Goal: Task Accomplishment & Management: Use online tool/utility

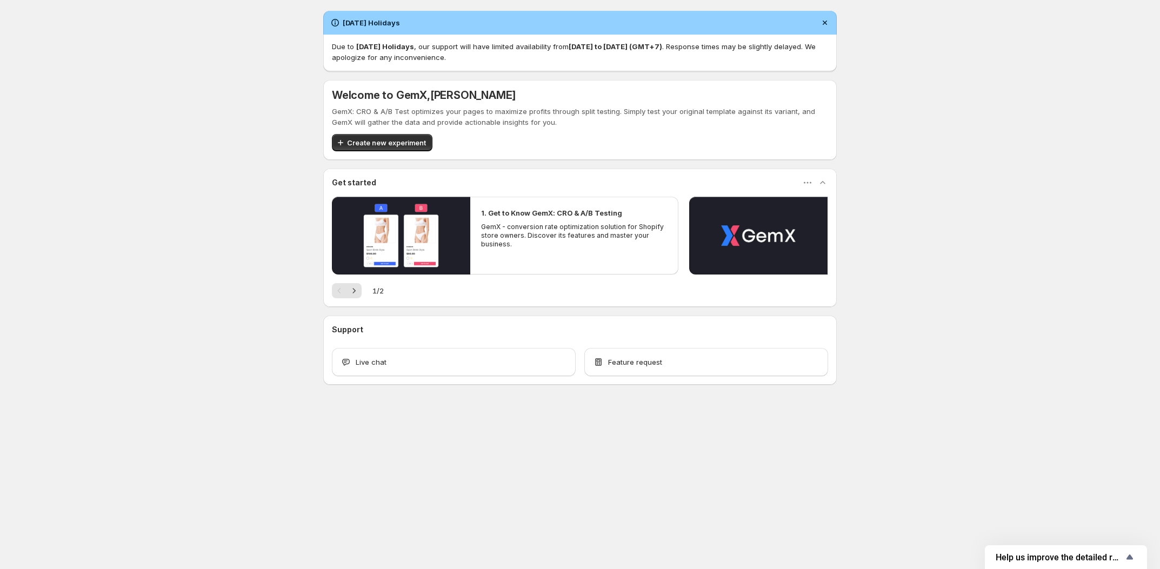
click at [959, 99] on div "[DATE] Holidays Due to [DATE] Holidays , our support will have limited availabi…" at bounding box center [580, 221] width 1160 height 443
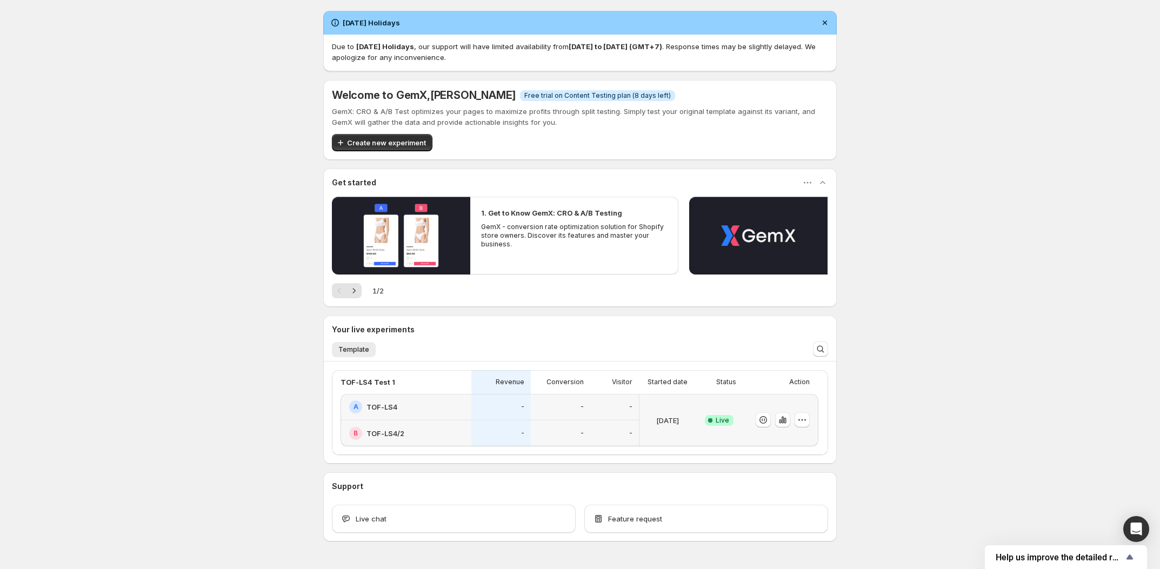
drag, startPoint x: 409, startPoint y: 137, endPoint x: 400, endPoint y: 137, distance: 8.6
click at [409, 136] on button "Create new experiment" at bounding box center [382, 142] width 101 height 17
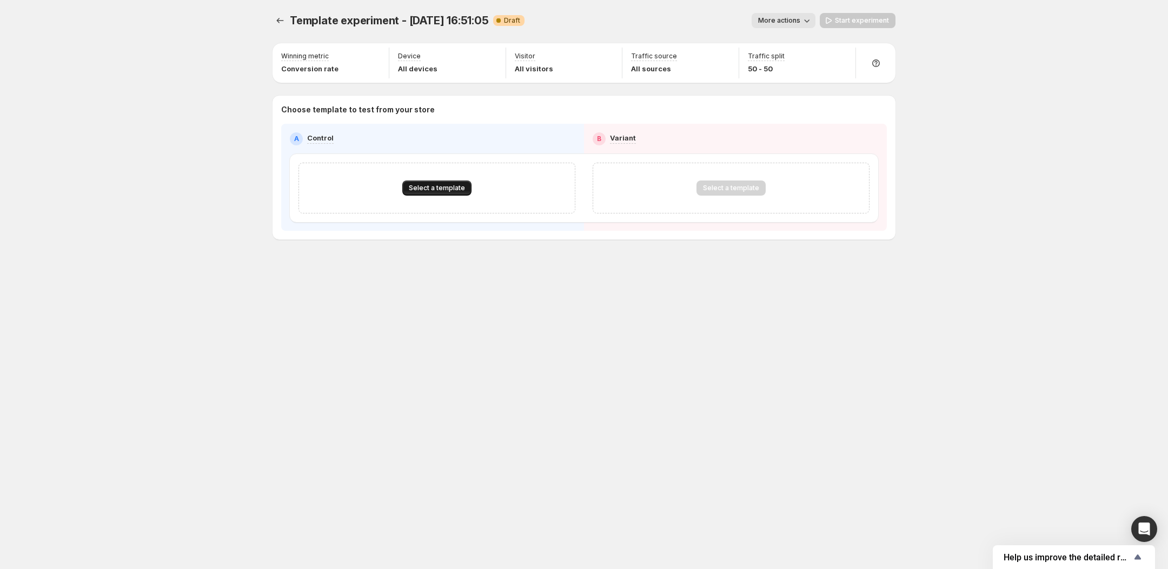
click at [431, 185] on span "Select a template" at bounding box center [437, 188] width 56 height 9
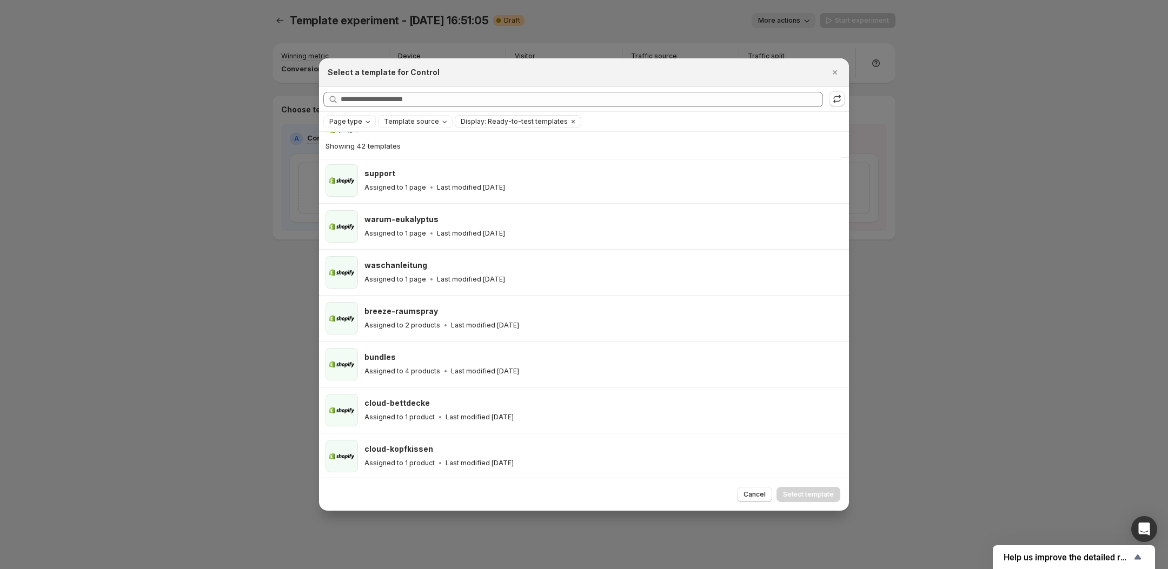
scroll to position [1615, 0]
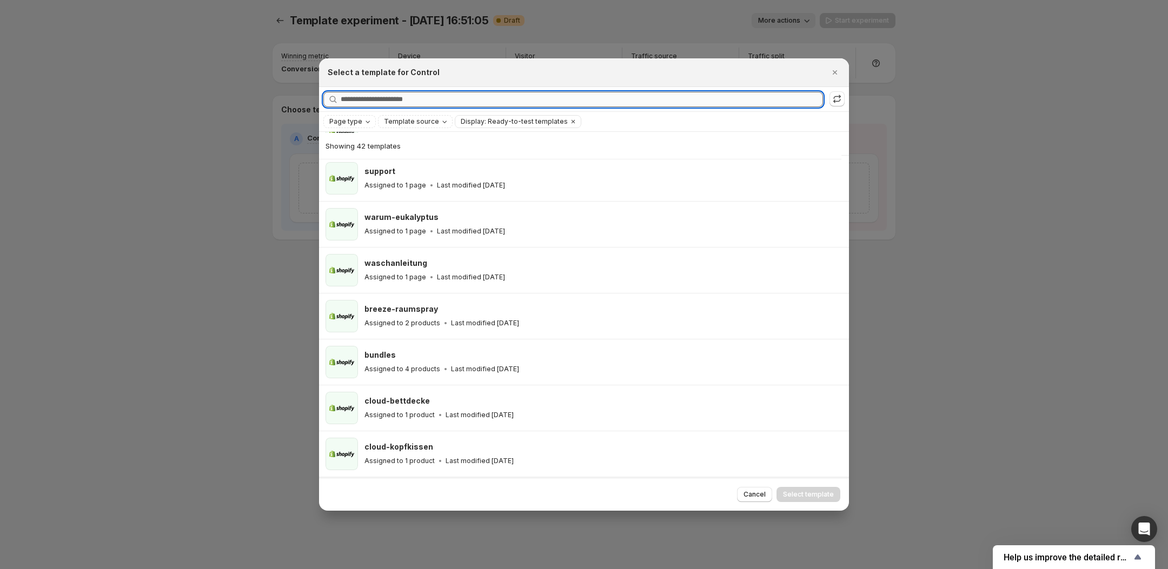
click at [409, 100] on input "Searching all templates" at bounding box center [582, 99] width 482 height 15
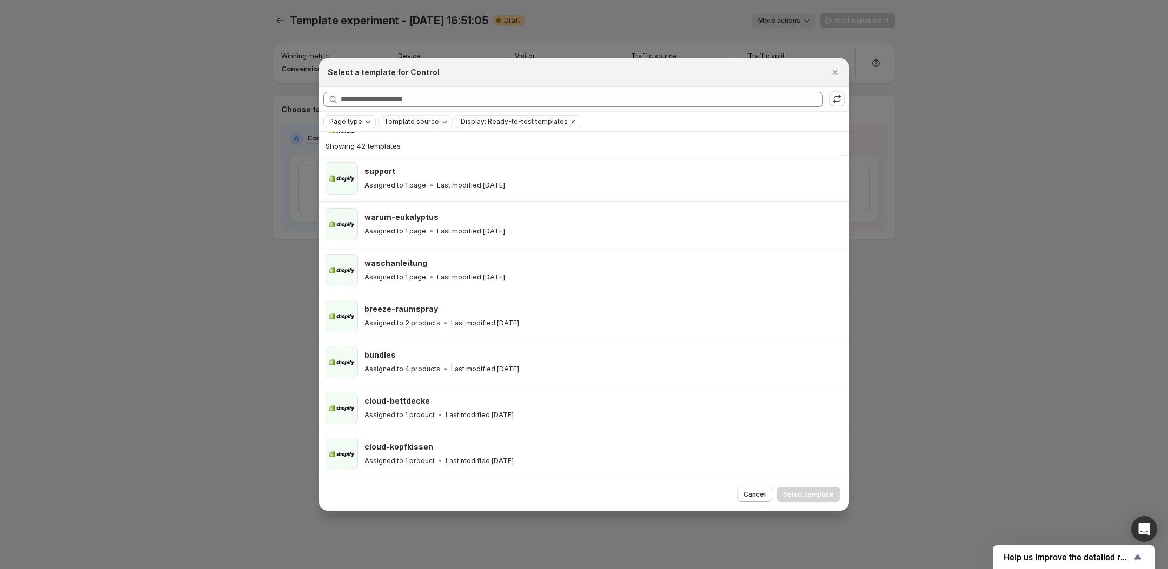
click at [358, 121] on span "Page type" at bounding box center [345, 121] width 33 height 9
click at [353, 171] on span "Product page" at bounding box center [367, 168] width 46 height 9
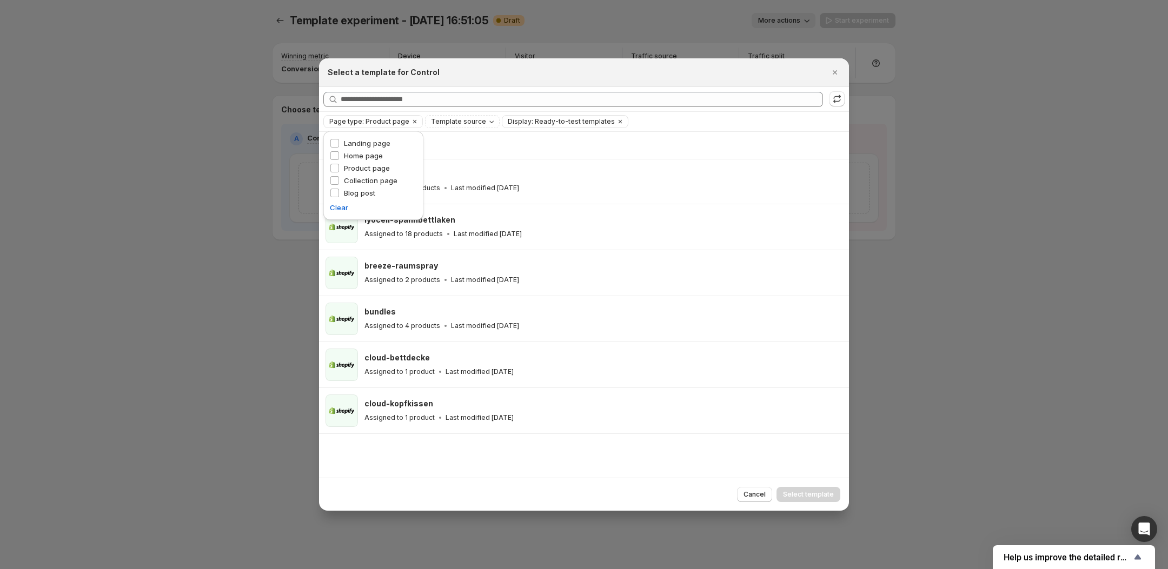
drag, startPoint x: 410, startPoint y: 477, endPoint x: 415, endPoint y: 441, distance: 36.5
click at [410, 477] on div "Showing 6 templates handtuecher Assigned to 8 products Last modified [DATE] lyo…" at bounding box center [584, 304] width 530 height 345
click at [460, 123] on span "Template source" at bounding box center [458, 121] width 55 height 9
click at [473, 121] on span "Template source" at bounding box center [458, 121] width 55 height 9
click at [565, 122] on span "Display: Ready-to-test templates" at bounding box center [561, 121] width 107 height 9
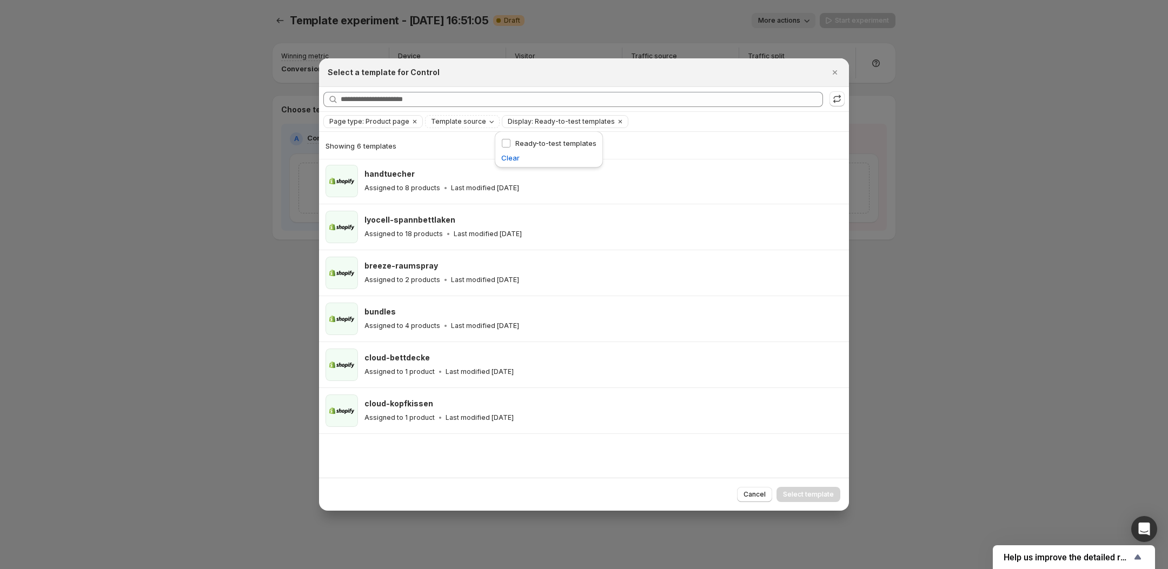
click at [558, 136] on fieldset "Display Ready-to-test templates" at bounding box center [548, 143] width 95 height 15
click at [556, 145] on span "Ready-to-test templates" at bounding box center [555, 143] width 81 height 9
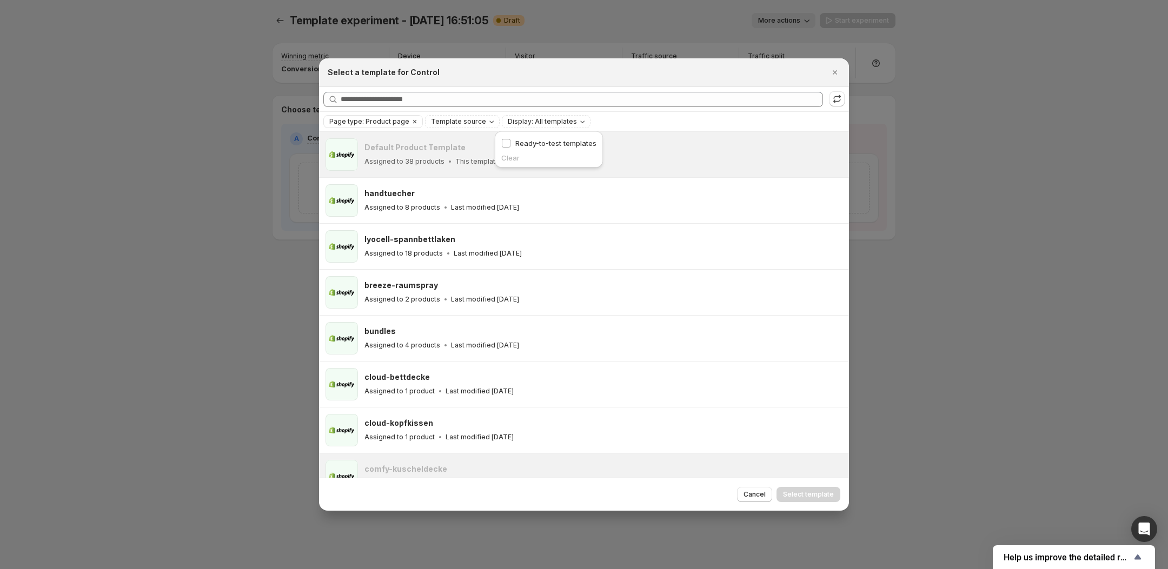
click at [629, 119] on div "Page type: Product page Template source Display: All templates Clear all" at bounding box center [583, 121] width 521 height 13
click at [472, 159] on p "This template is used in another experiment" at bounding box center [526, 161] width 142 height 9
click at [830, 72] on icon "Close" at bounding box center [834, 72] width 11 height 11
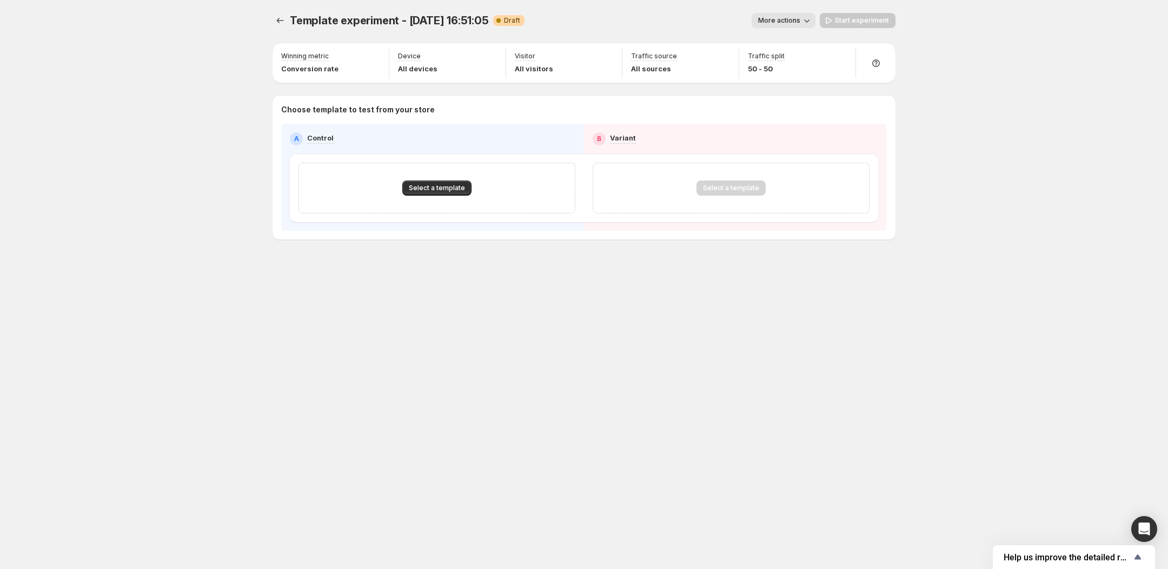
drag, startPoint x: 218, startPoint y: 62, endPoint x: 255, endPoint y: 35, distance: 44.9
click at [218, 62] on div "Template experiment - [DATE] 16:51:05. This page is ready Template experiment -…" at bounding box center [584, 284] width 1168 height 569
click at [277, 19] on icon "Experiments" at bounding box center [280, 20] width 11 height 11
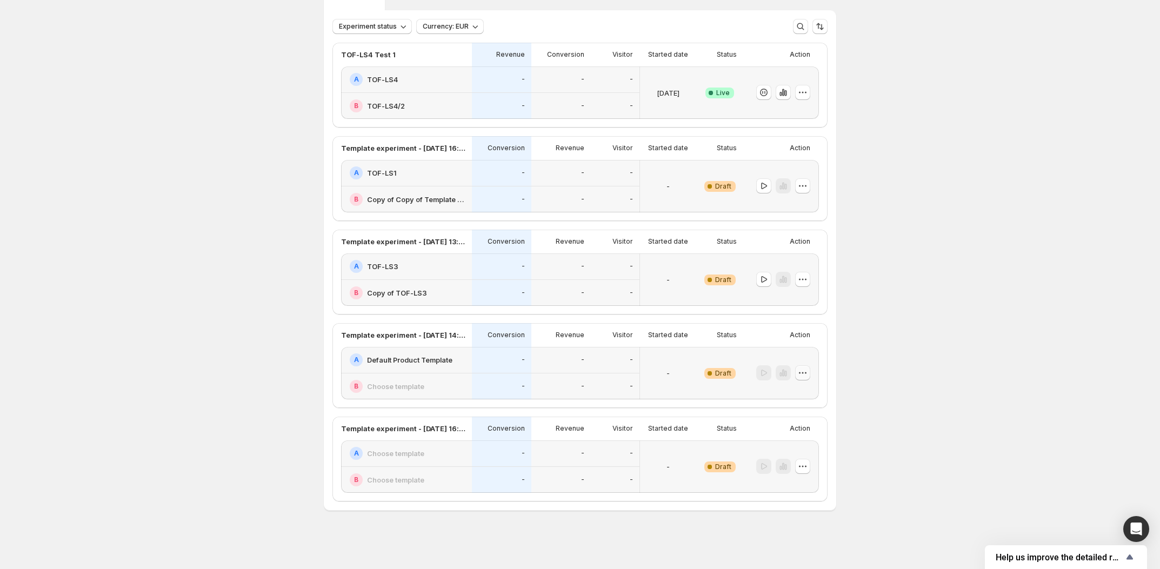
scroll to position [110, 0]
click at [808, 461] on icon "button" at bounding box center [802, 466] width 11 height 11
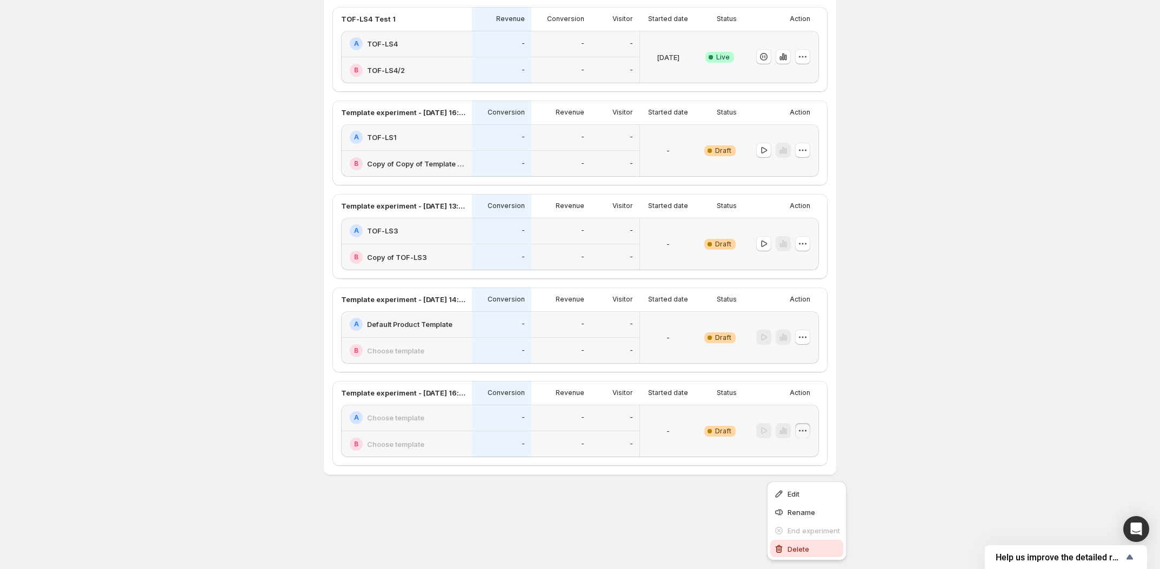
click at [791, 545] on span "Delete" at bounding box center [799, 549] width 22 height 9
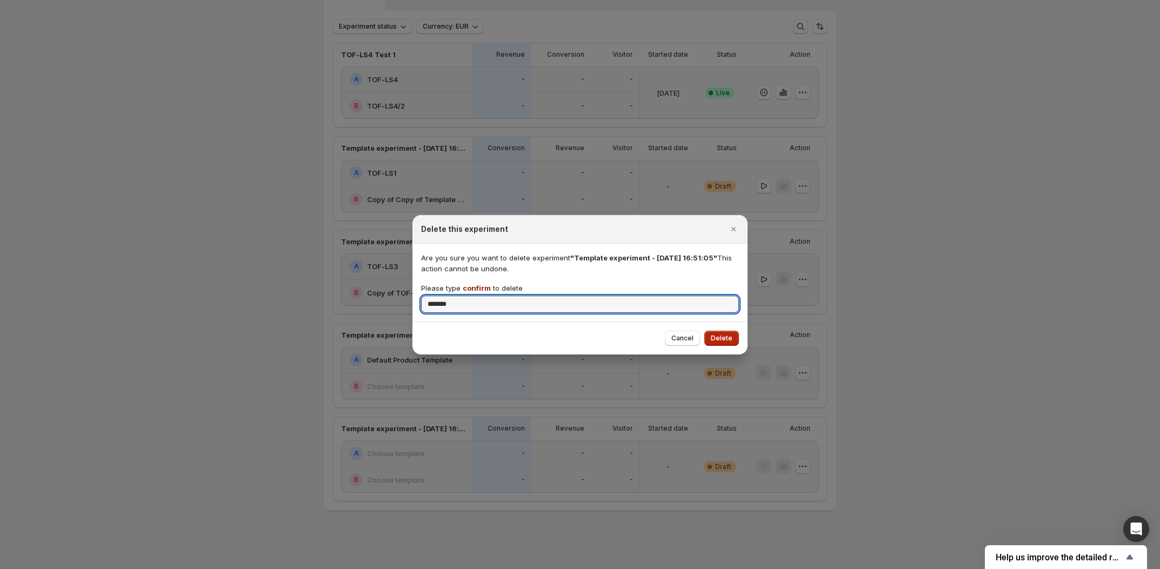
type input "*******"
click at [729, 338] on span "Delete" at bounding box center [722, 338] width 22 height 9
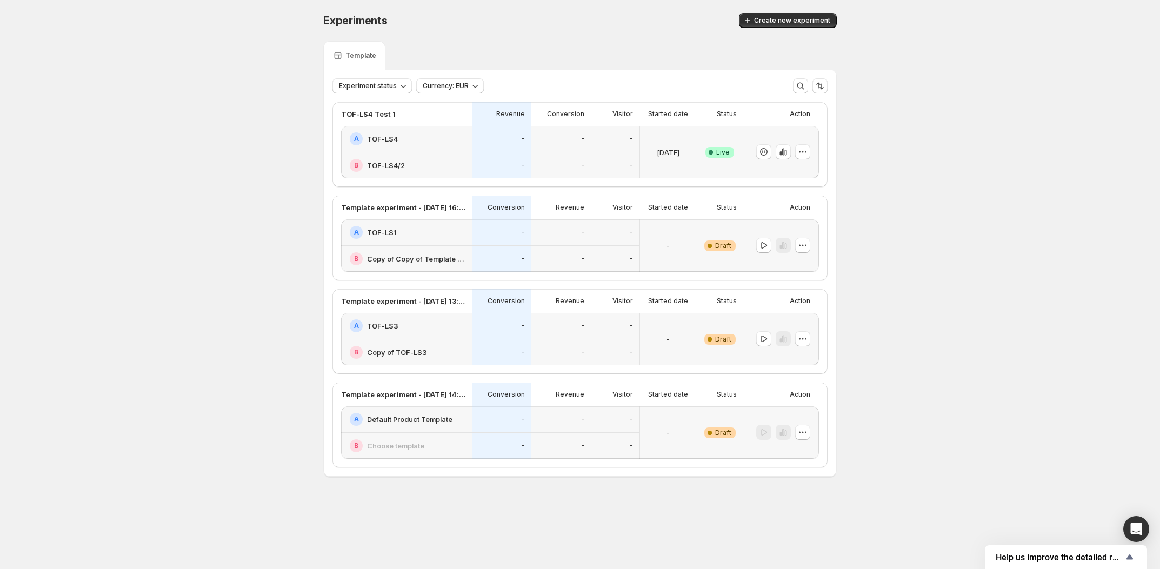
scroll to position [6, 0]
click at [808, 344] on icon "button" at bounding box center [802, 339] width 11 height 11
click at [780, 431] on icon "button" at bounding box center [779, 436] width 11 height 11
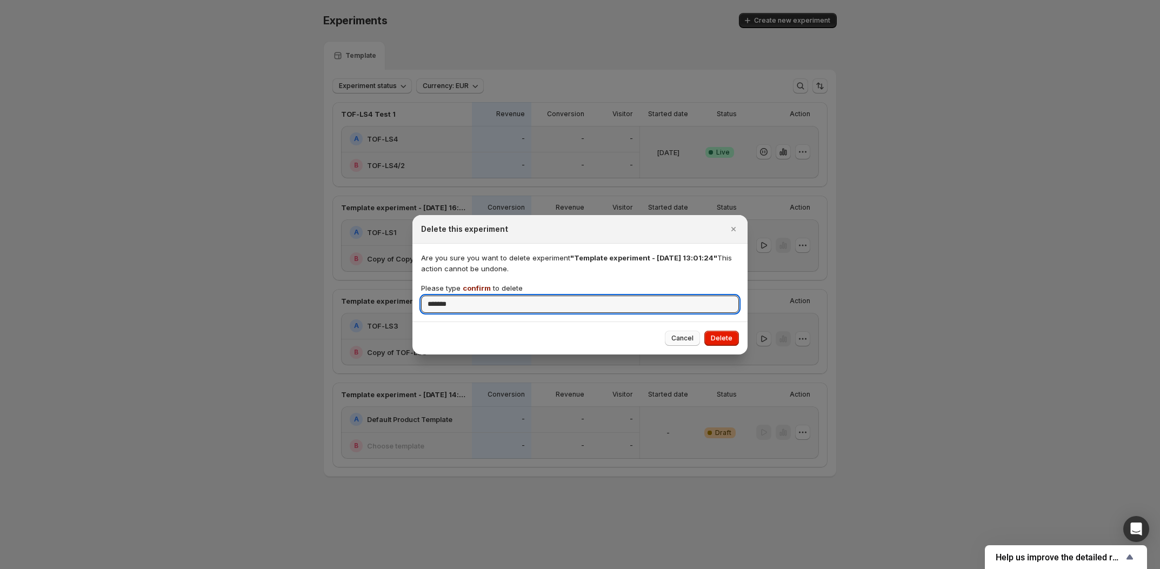
type input "*******"
click at [723, 341] on span "Delete" at bounding box center [722, 338] width 22 height 9
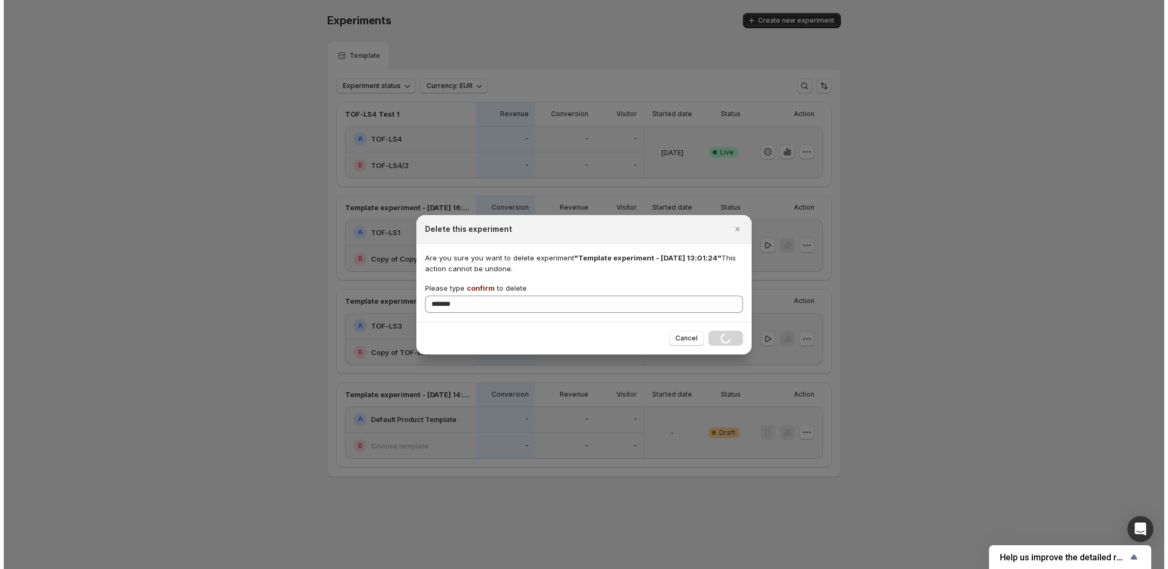
scroll to position [0, 0]
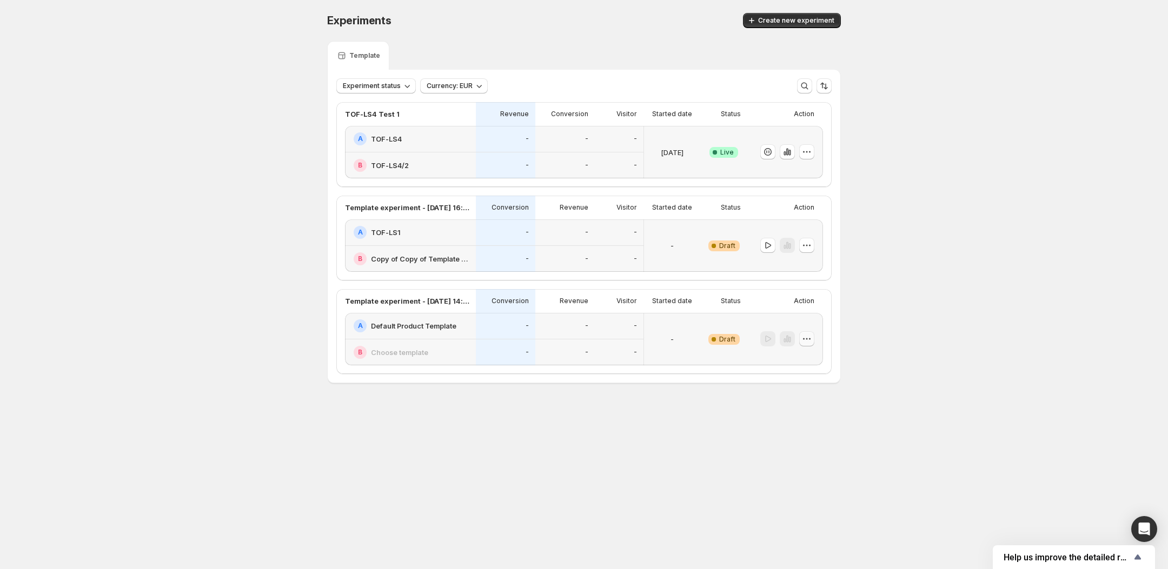
click at [805, 344] on icon "button" at bounding box center [806, 339] width 11 height 11
click at [791, 434] on span "Delete" at bounding box center [799, 436] width 22 height 9
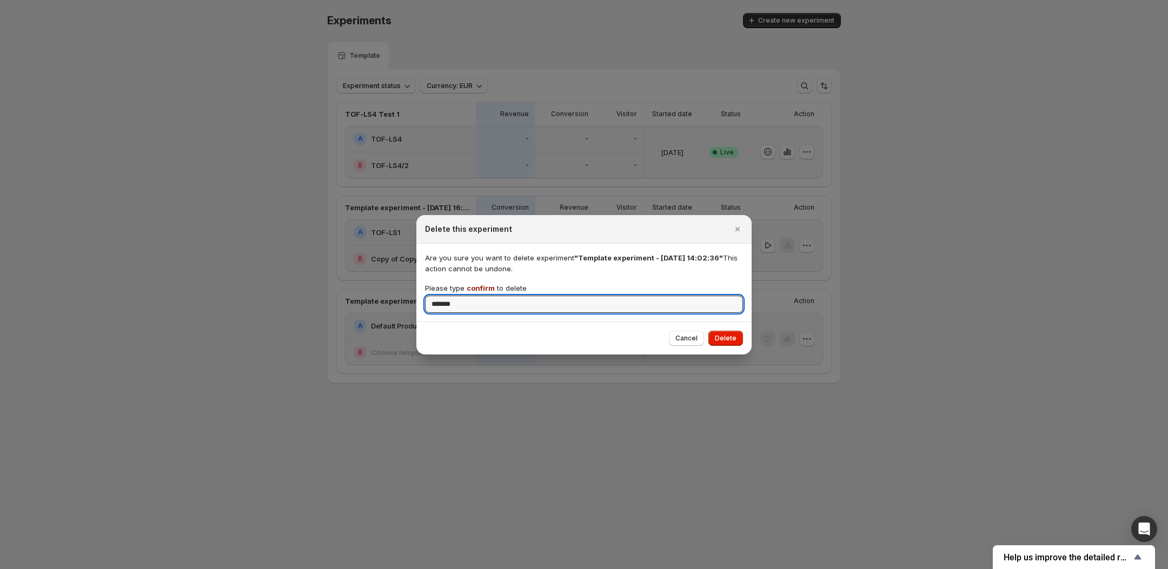
type input "*******"
click at [731, 335] on span "Delete" at bounding box center [726, 338] width 22 height 9
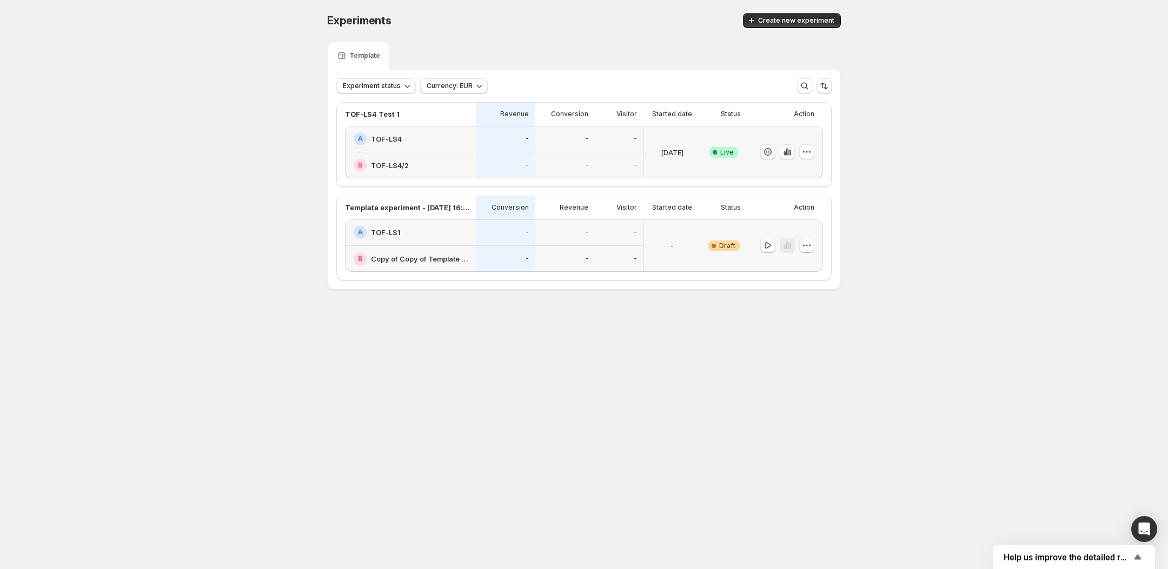
click at [804, 251] on icon "button" at bounding box center [806, 245] width 11 height 11
click at [791, 329] on span "Delete" at bounding box center [799, 333] width 22 height 9
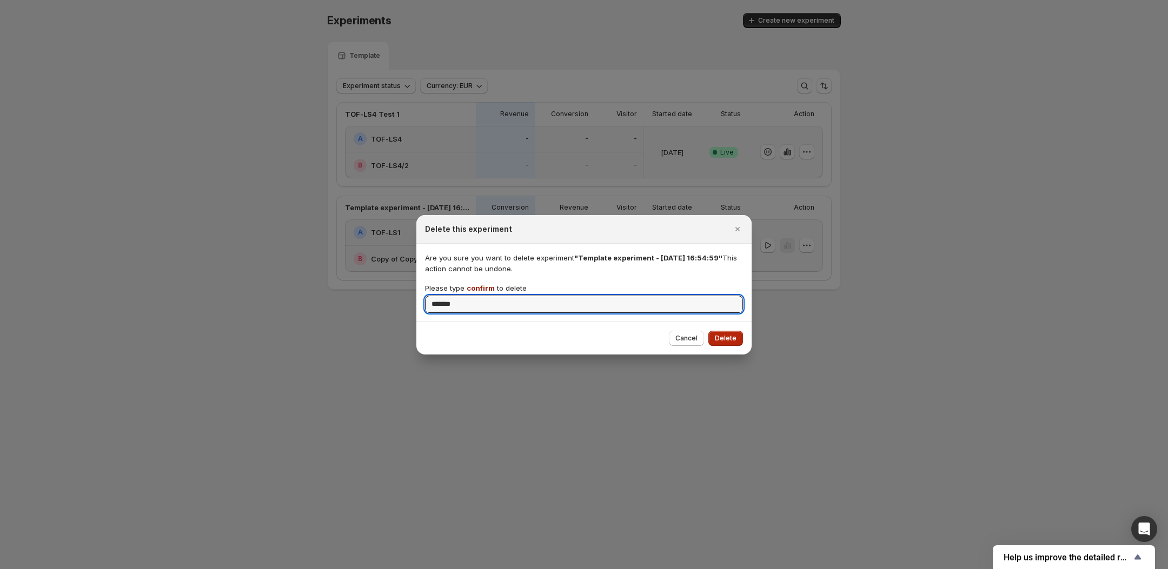
type input "*******"
click at [725, 343] on button "Delete" at bounding box center [725, 338] width 35 height 15
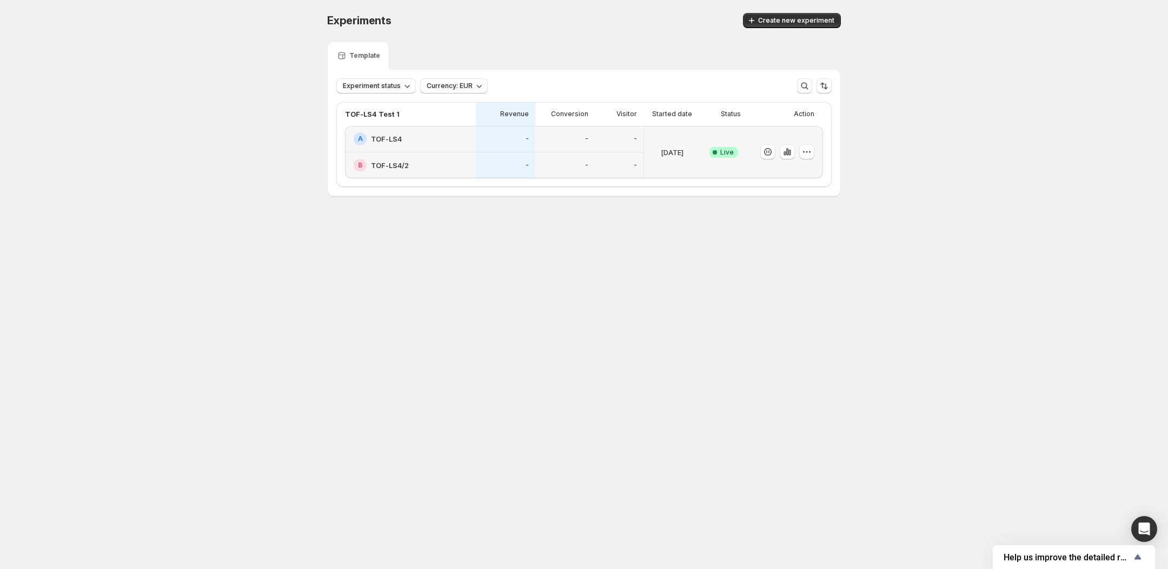
click at [765, 19] on span "Create new experiment" at bounding box center [796, 20] width 76 height 9
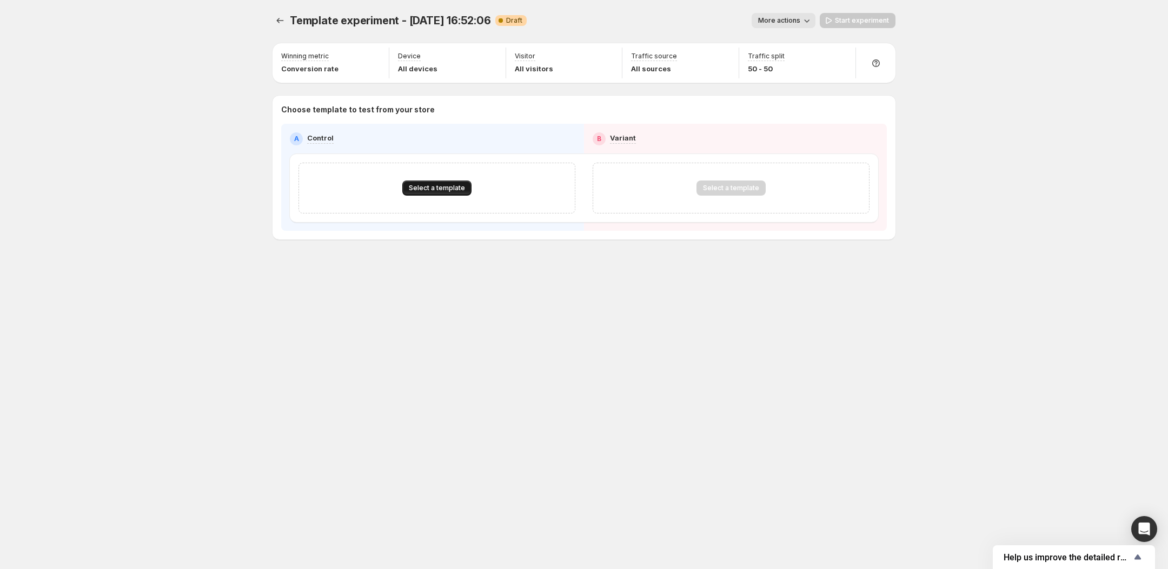
click at [437, 191] on span "Select a template" at bounding box center [437, 188] width 56 height 9
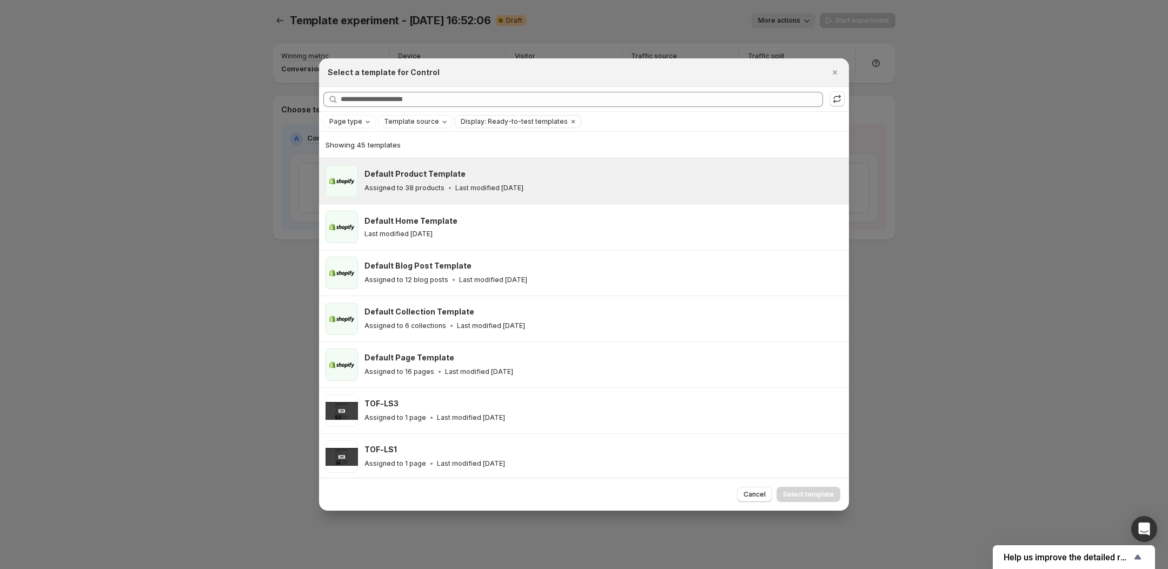
drag, startPoint x: 441, startPoint y: 177, endPoint x: 473, endPoint y: 183, distance: 32.5
click at [441, 177] on h3 "Default Product Template" at bounding box center [414, 174] width 101 height 11
click at [817, 498] on span "Select template" at bounding box center [808, 494] width 51 height 9
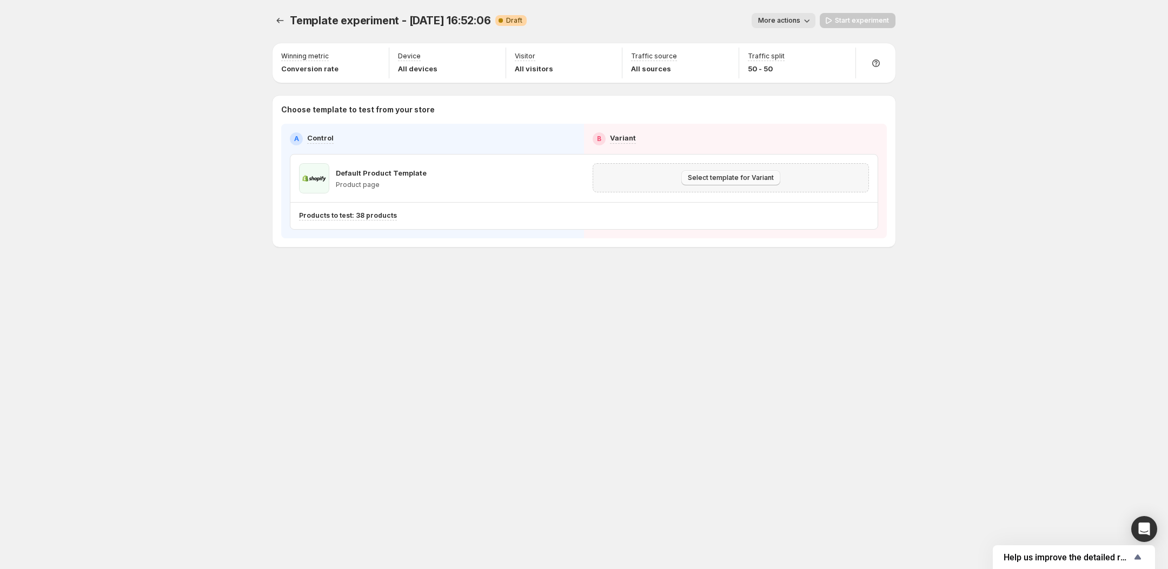
click at [714, 176] on span "Select template for Variant" at bounding box center [731, 178] width 86 height 9
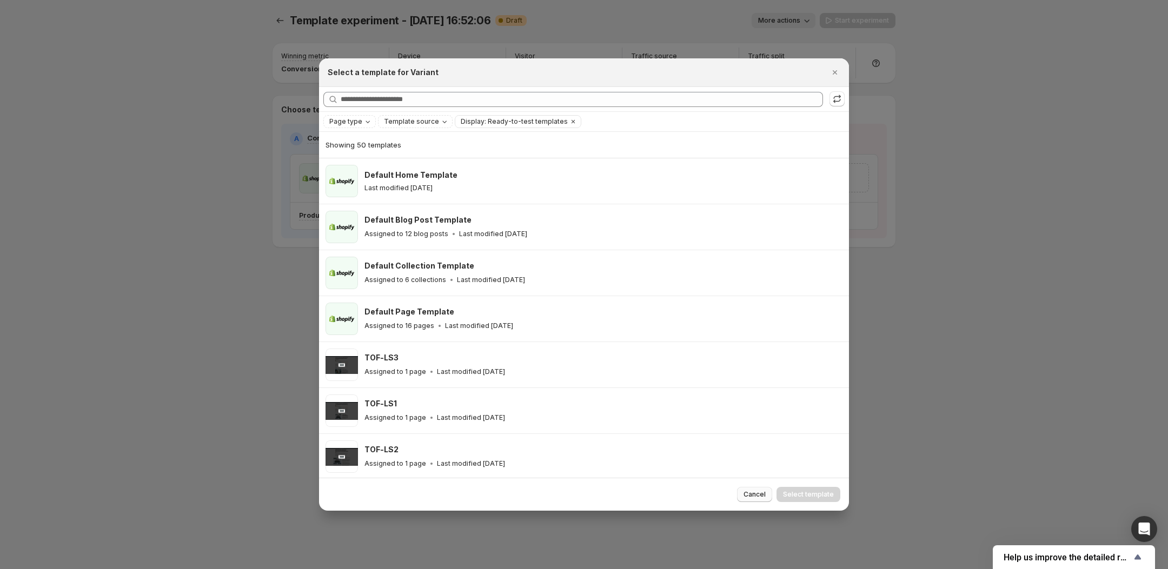
click at [759, 495] on span "Cancel" at bounding box center [754, 494] width 22 height 9
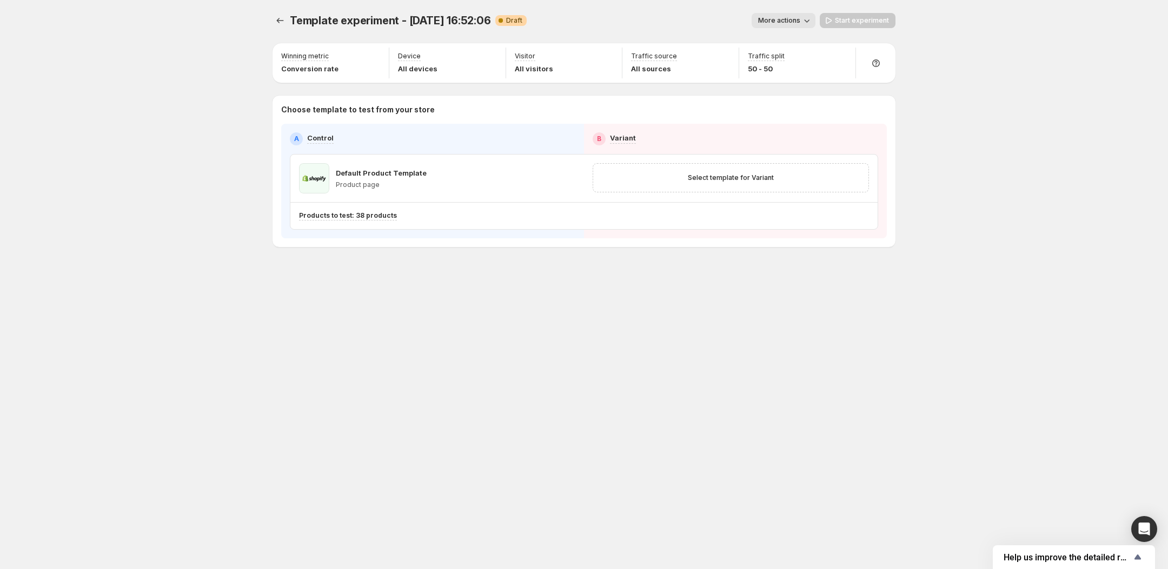
click at [761, 21] on span "More actions" at bounding box center [779, 20] width 42 height 9
click at [765, 18] on span "More actions" at bounding box center [779, 20] width 42 height 9
click at [723, 18] on div "More actions" at bounding box center [675, 20] width 280 height 15
click at [574, 180] on button "button" at bounding box center [567, 178] width 15 height 15
click at [570, 178] on icon "button" at bounding box center [571, 179] width 2 height 2
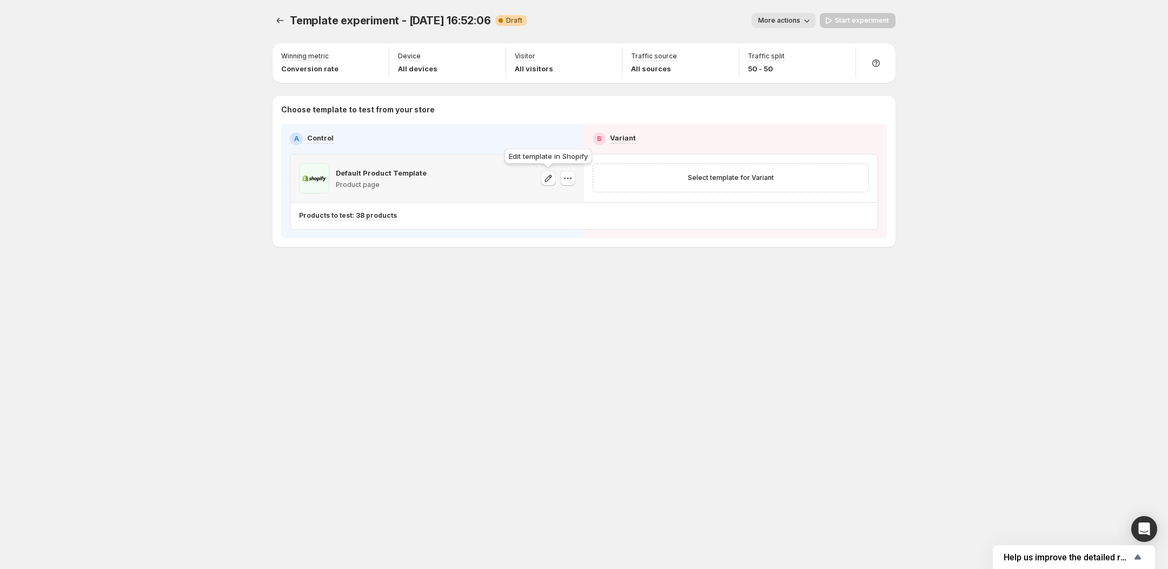
click at [550, 177] on icon "button" at bounding box center [548, 178] width 11 height 11
click at [736, 176] on span "Select template for Variant" at bounding box center [731, 178] width 86 height 9
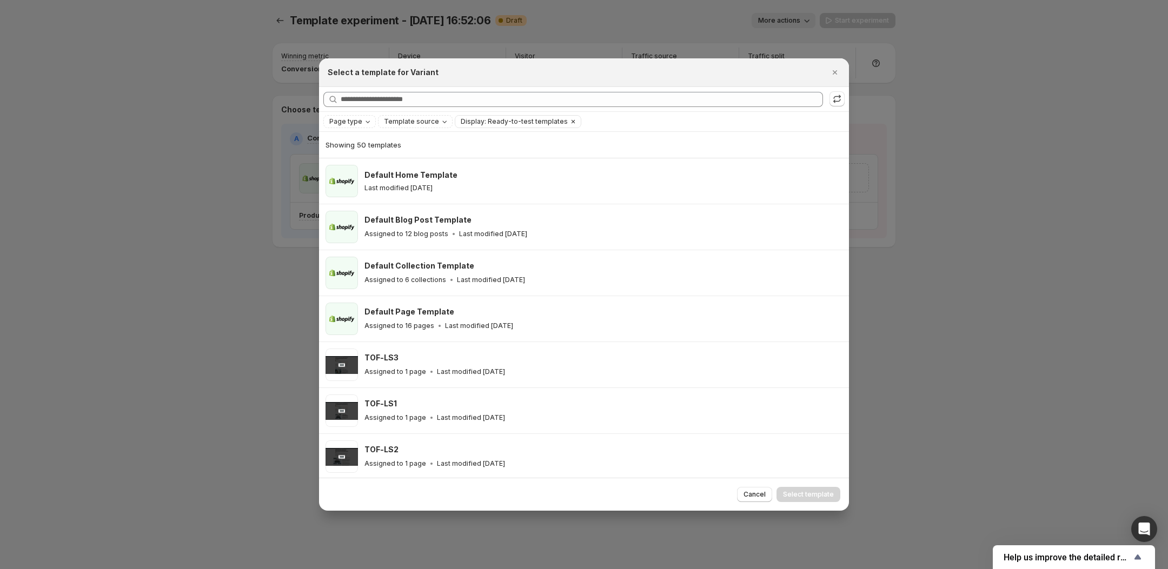
click at [569, 125] on icon "Clear" at bounding box center [573, 121] width 9 height 9
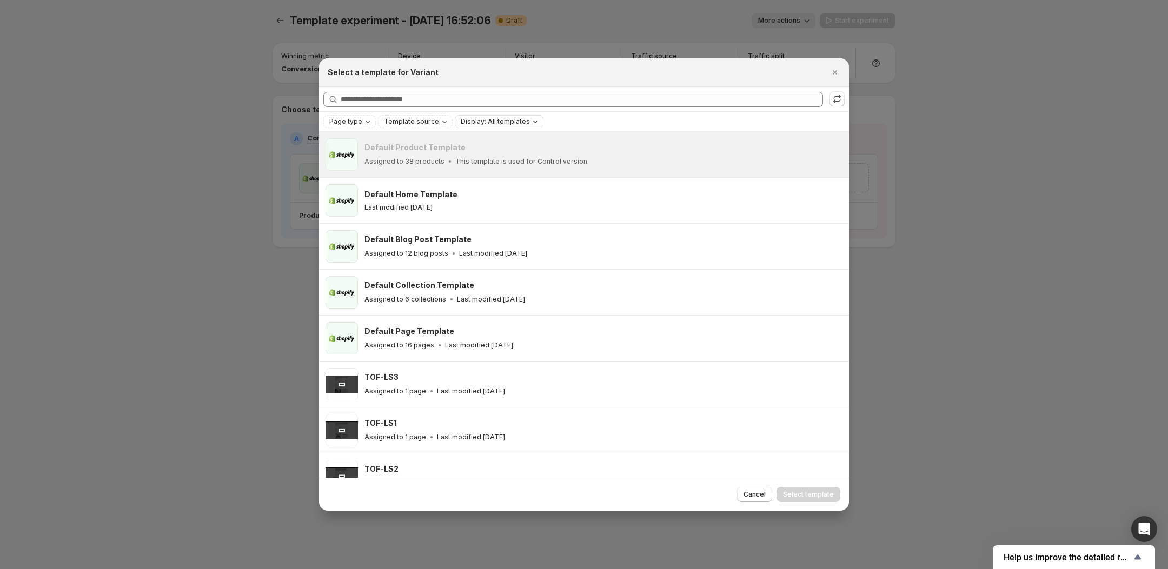
click at [481, 153] on div "Default Product Template" at bounding box center [601, 147] width 475 height 11
click at [471, 163] on p "This template is used for Control version" at bounding box center [521, 161] width 132 height 9
click at [419, 157] on div "Assigned to 38 products This template is used for Control version" at bounding box center [601, 161] width 475 height 11
drag, startPoint x: 424, startPoint y: 149, endPoint x: 447, endPoint y: 155, distance: 23.9
click at [424, 149] on h3 "Default Product Template" at bounding box center [414, 147] width 101 height 11
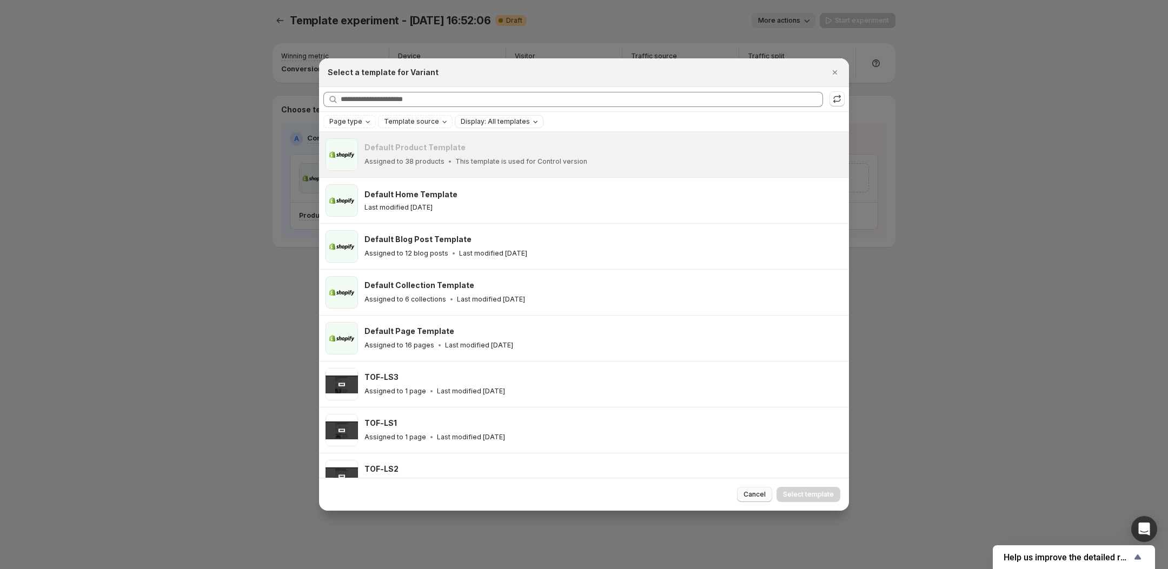
click at [754, 492] on span "Cancel" at bounding box center [754, 494] width 22 height 9
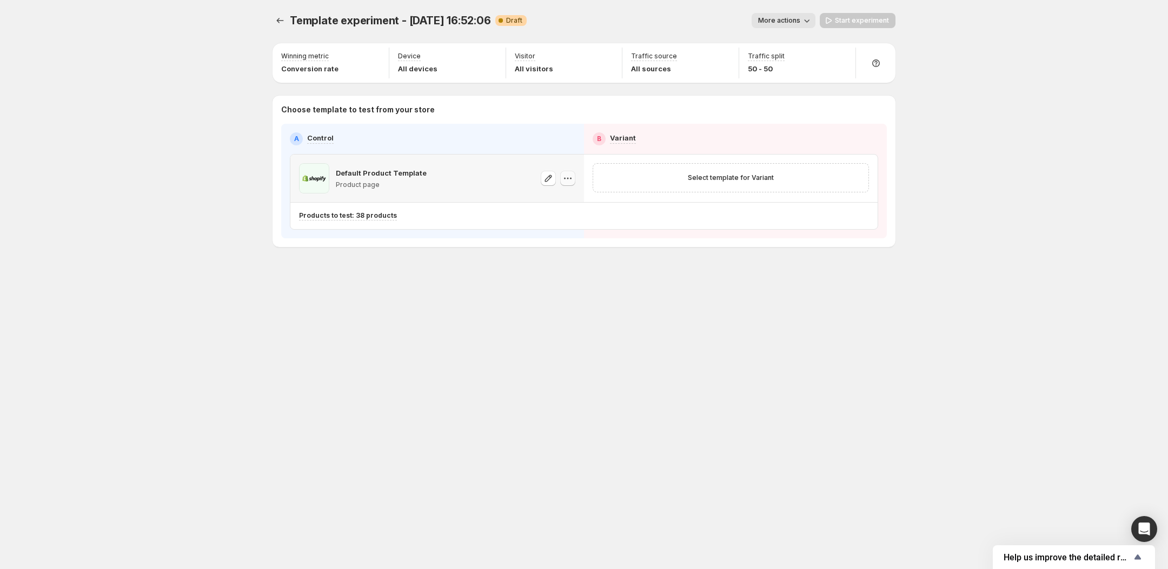
click at [564, 175] on icon "button" at bounding box center [567, 178] width 11 height 11
click at [568, 177] on icon "button" at bounding box center [567, 178] width 11 height 11
click at [213, 179] on div "Template experiment - [DATE] 16:52:06. This page is ready Template experiment -…" at bounding box center [584, 284] width 1168 height 569
click at [201, 32] on div "Template experiment - [DATE] 16:52:06. This page is ready Template experiment -…" at bounding box center [584, 284] width 1168 height 569
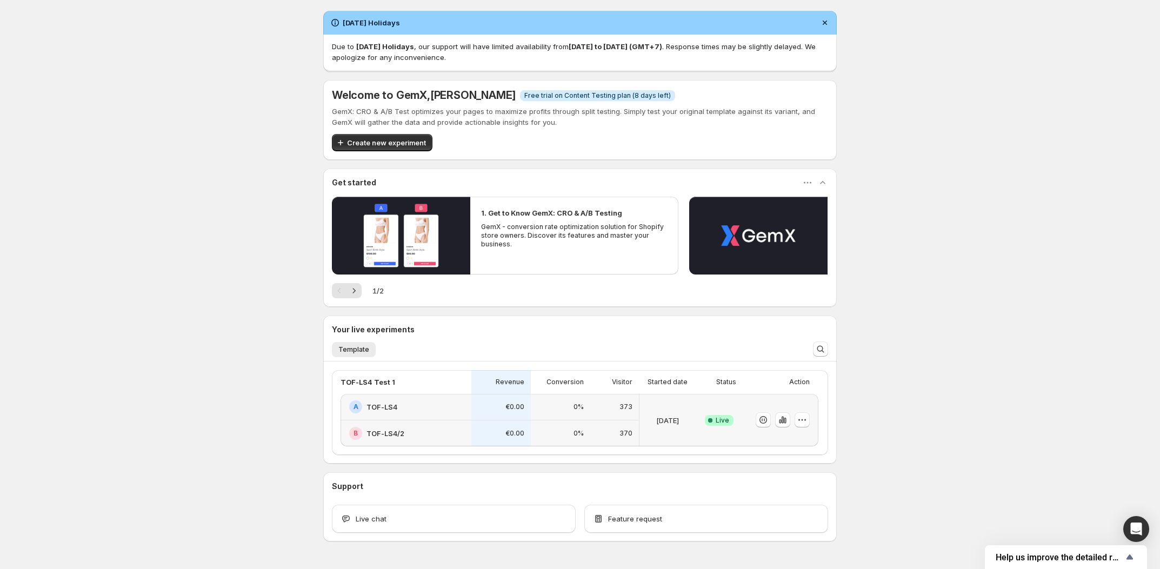
click at [221, 128] on div "Independence Day Holidays Due to Independence Day Holidays , our support will h…" at bounding box center [580, 300] width 1160 height 600
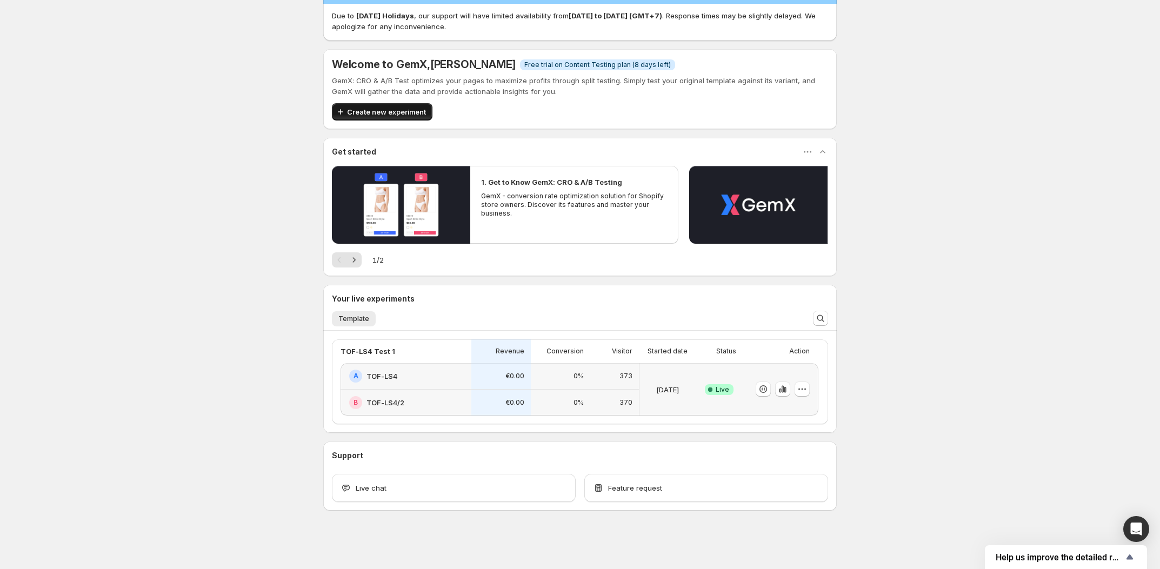
click at [382, 111] on span "Create new experiment" at bounding box center [386, 111] width 79 height 11
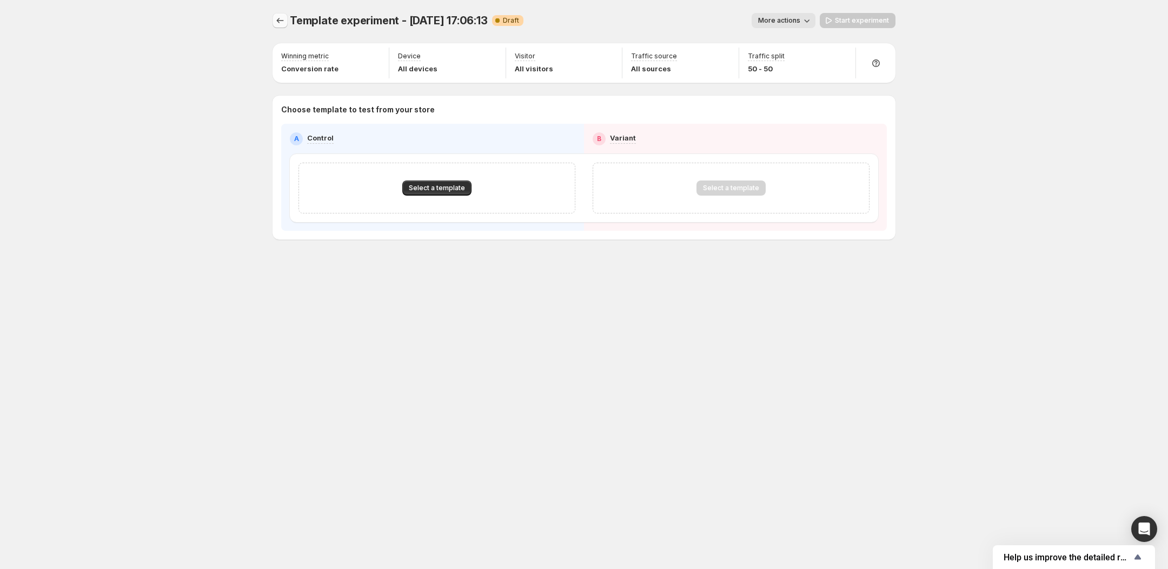
click at [286, 21] on button "Experiments" at bounding box center [279, 20] width 15 height 15
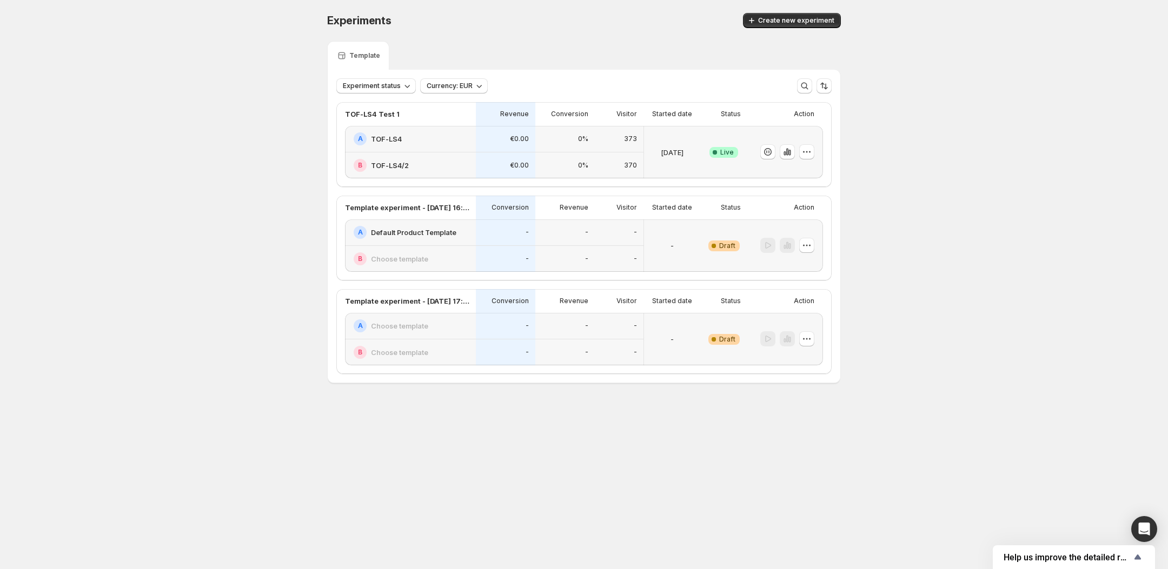
click at [404, 238] on h2 "Default Product Template" at bounding box center [413, 232] width 85 height 11
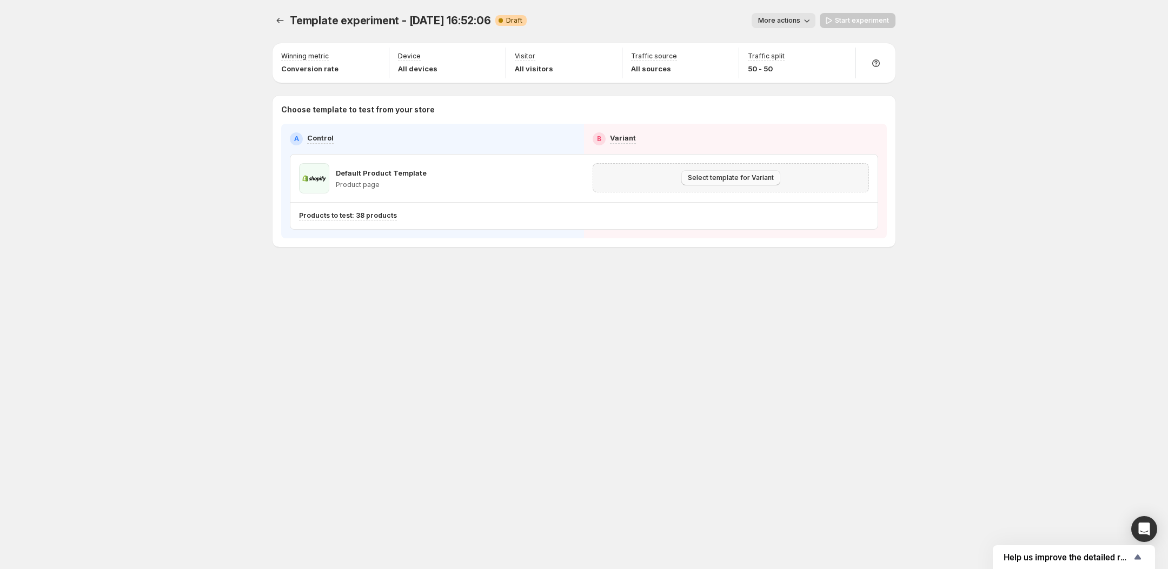
click at [715, 172] on button "Select template for Variant" at bounding box center [730, 177] width 99 height 15
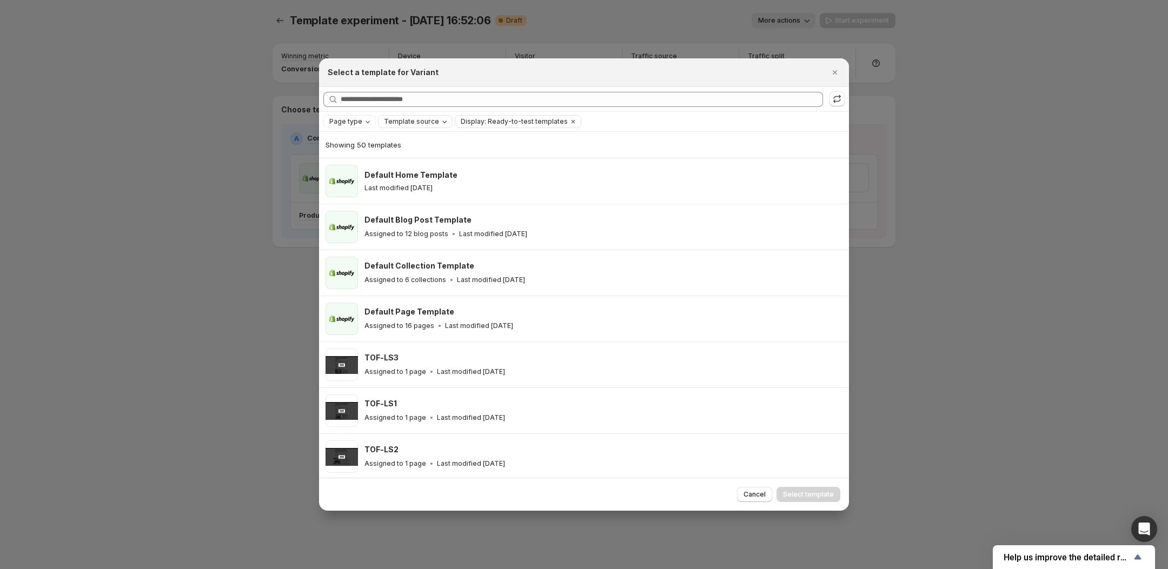
click at [418, 117] on span "Template source" at bounding box center [411, 121] width 55 height 9
click at [359, 122] on span "Page type" at bounding box center [345, 121] width 33 height 9
click at [356, 169] on span "Product page" at bounding box center [367, 168] width 46 height 9
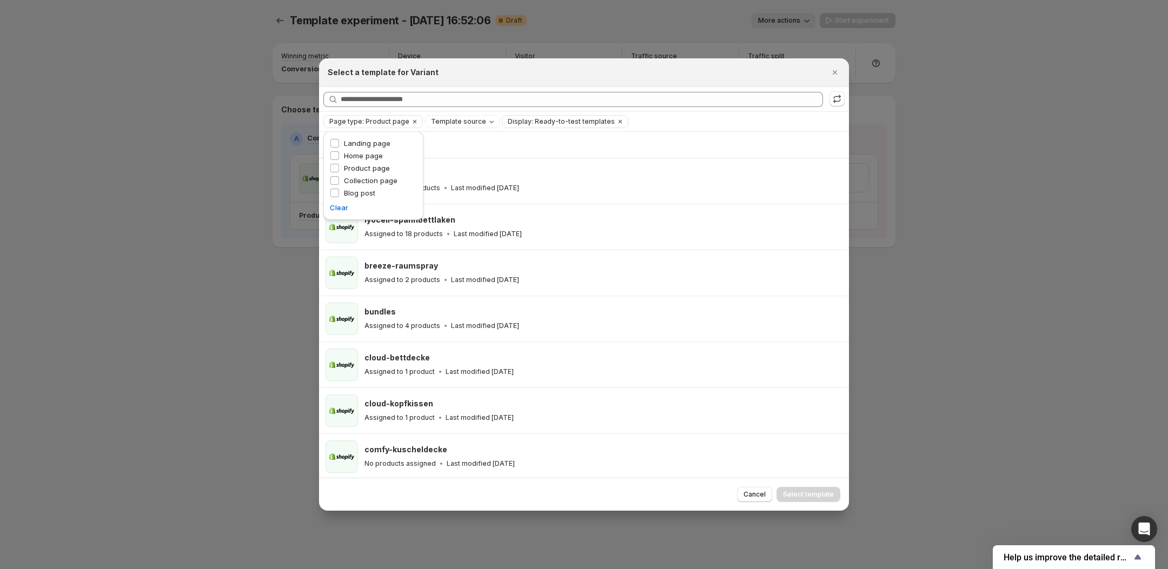
click at [532, 141] on div "Showing 12 templates" at bounding box center [583, 144] width 517 height 11
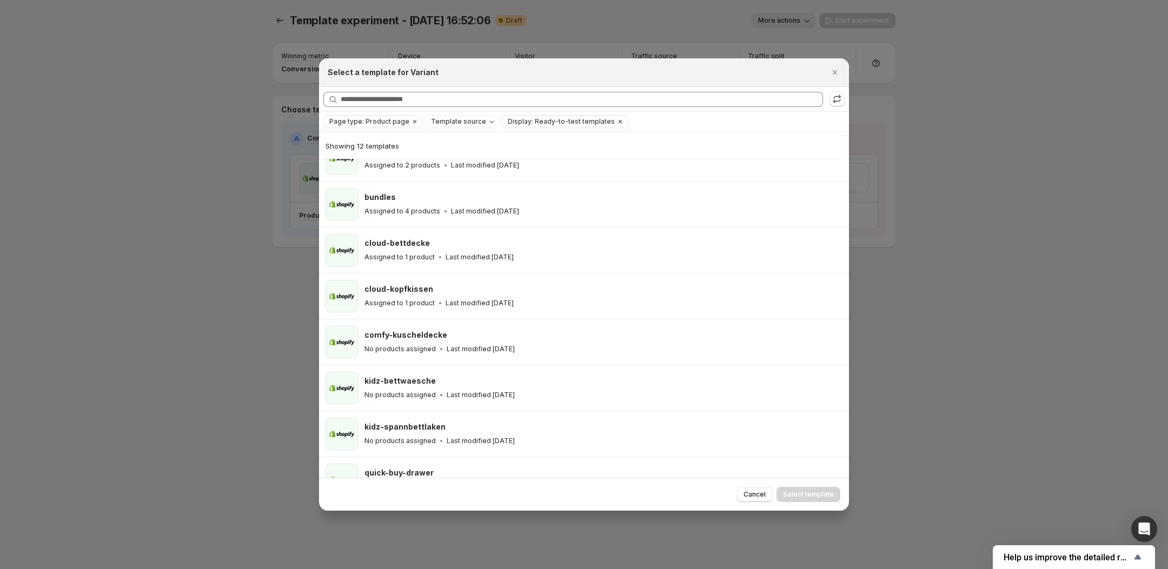
click at [616, 119] on icon "Clear" at bounding box center [620, 121] width 9 height 9
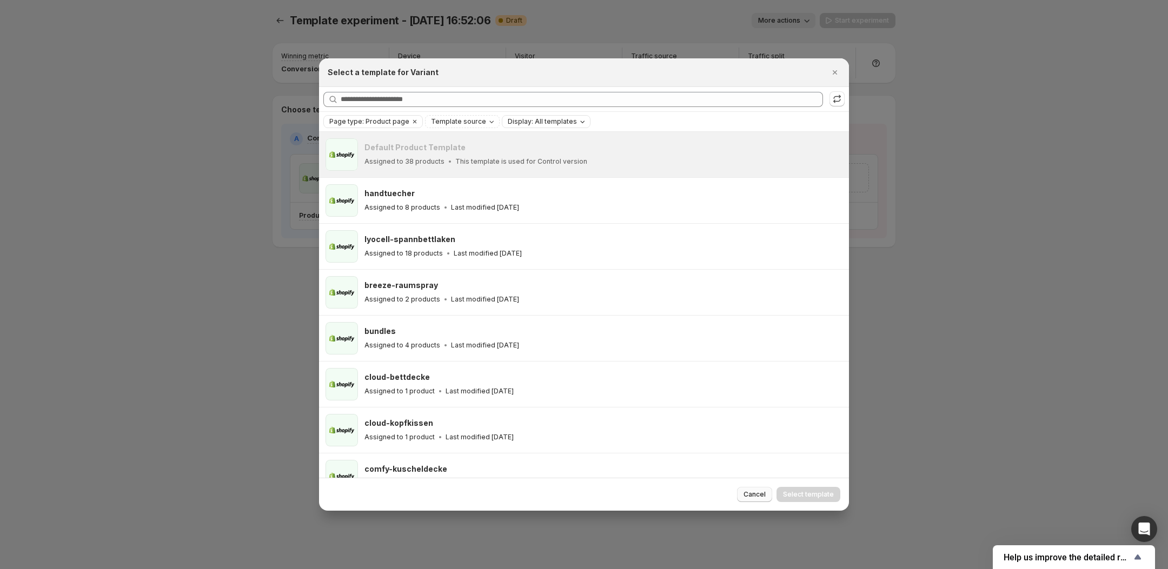
click at [752, 494] on span "Cancel" at bounding box center [754, 494] width 22 height 9
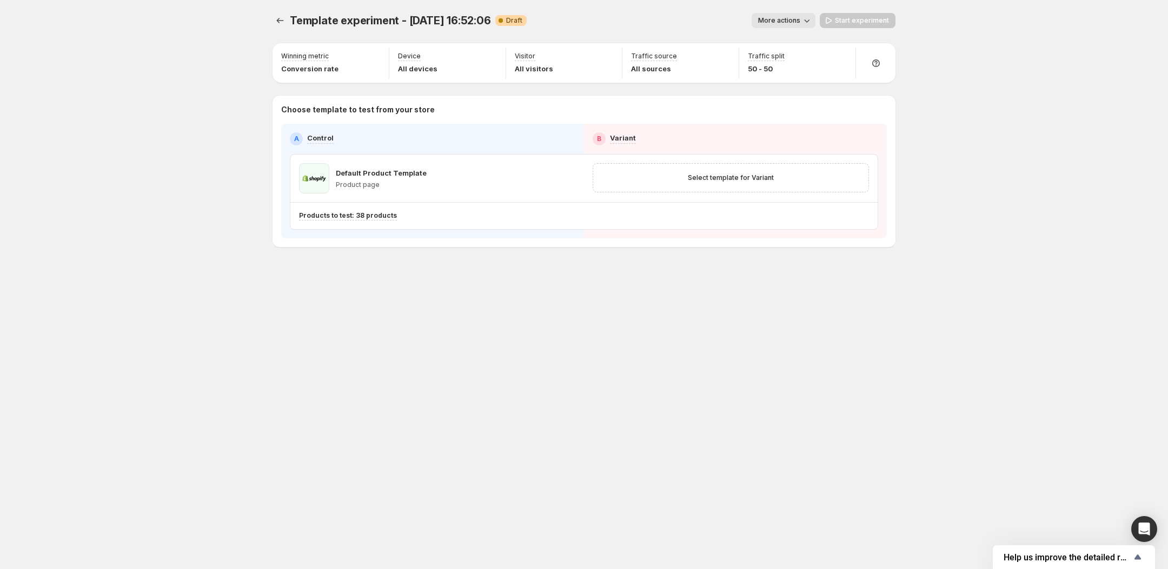
click at [146, 32] on div "Template experiment - [DATE] 16:52:06. This page is ready Template experiment -…" at bounding box center [584, 284] width 1168 height 569
click at [720, 175] on span "Select template for Variant" at bounding box center [731, 178] width 86 height 9
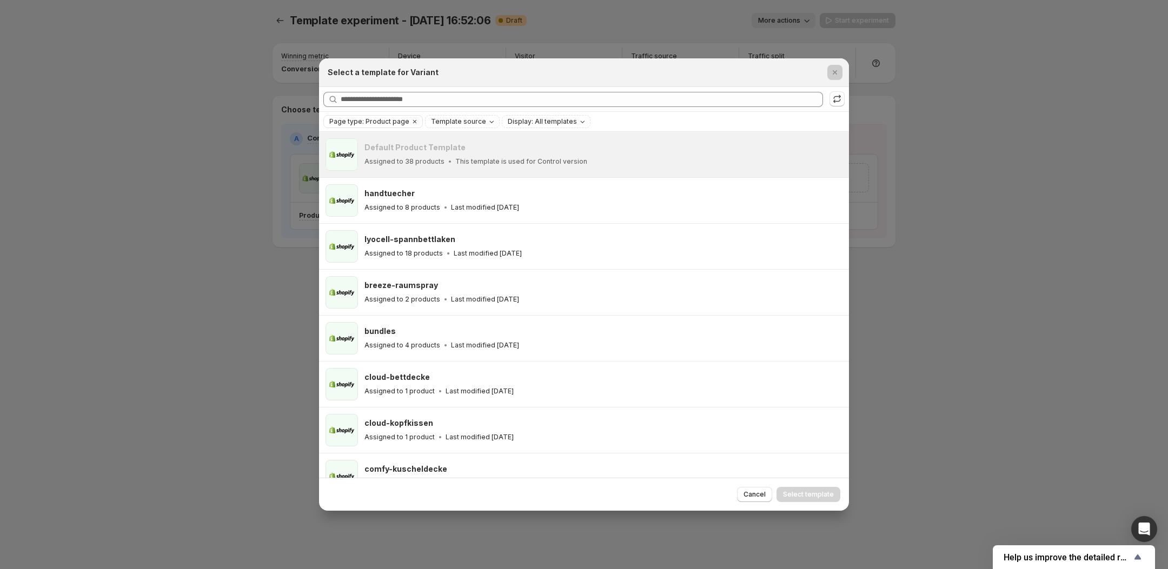
click at [213, 130] on div at bounding box center [584, 284] width 1168 height 569
